Goal: Information Seeking & Learning: Learn about a topic

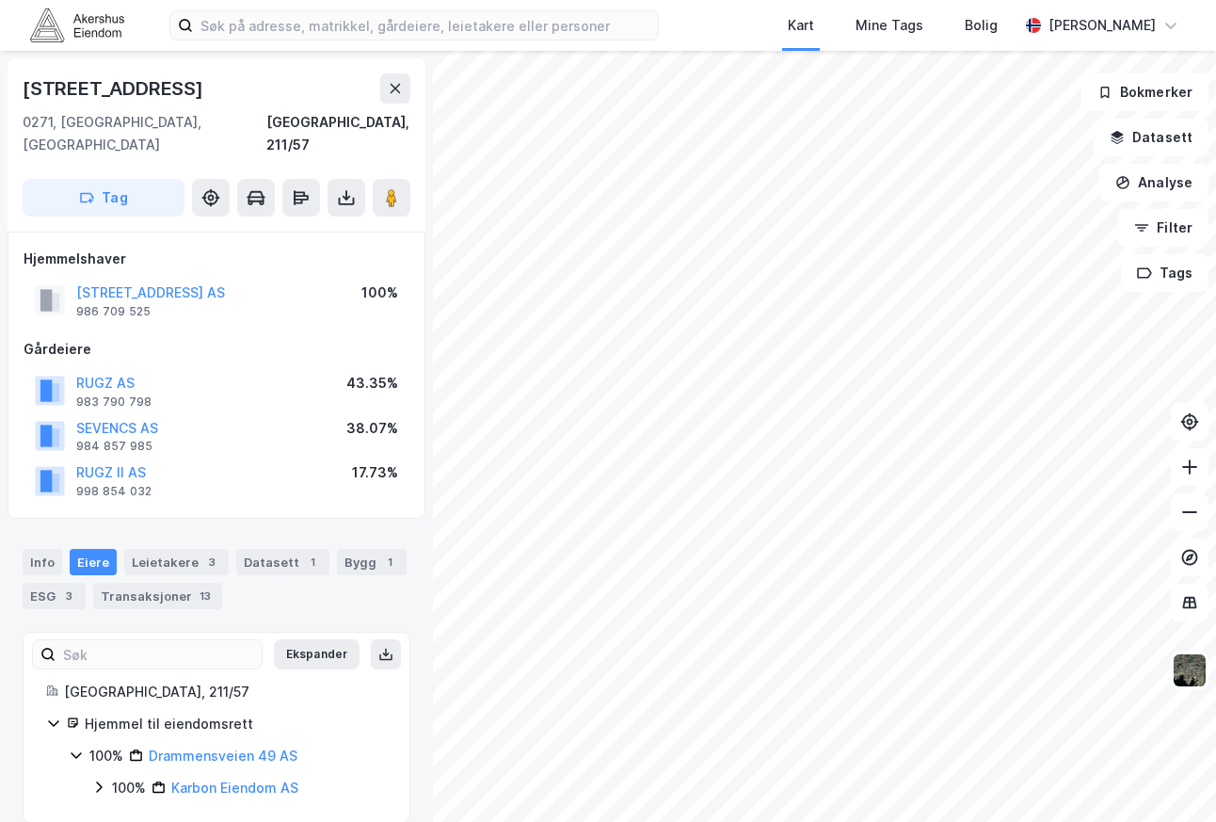
click at [360, 465] on div "[STREET_ADDRESS], 211/57 Tag Hjemmelshaver DRAMMENSVEIEN 49 AS 986 709 525 100%…" at bounding box center [608, 436] width 1216 height 771
click at [88, 623] on div "[STREET_ADDRESS], 211/57 Tag Hjemmelshaver DRAMMENSVEIEN 49 AS 986 709 525 100%…" at bounding box center [608, 436] width 1216 height 771
